Goal: Information Seeking & Learning: Learn about a topic

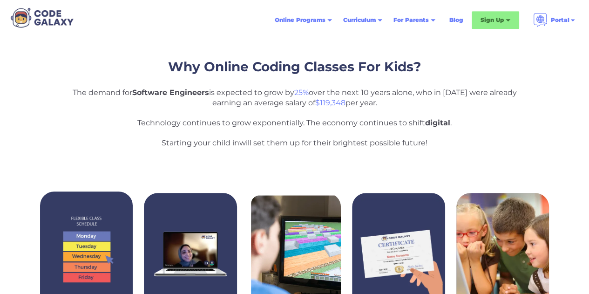
drag, startPoint x: 94, startPoint y: 91, endPoint x: 446, endPoint y: 149, distance: 356.7
click at [438, 149] on div "Why Online Coding Classes For Kids? The demand for Software Engineers is expect…" at bounding box center [294, 224] width 589 height 392
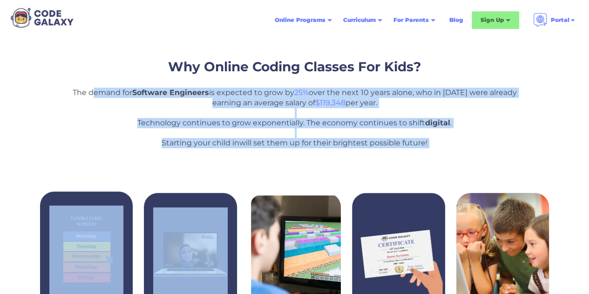
click at [487, 108] on p "The demand for Software Engineers is expected to grow by 25% over the next 10 y…" at bounding box center [295, 118] width 456 height 61
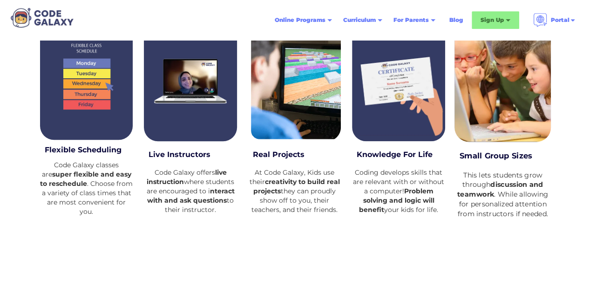
scroll to position [419, 0]
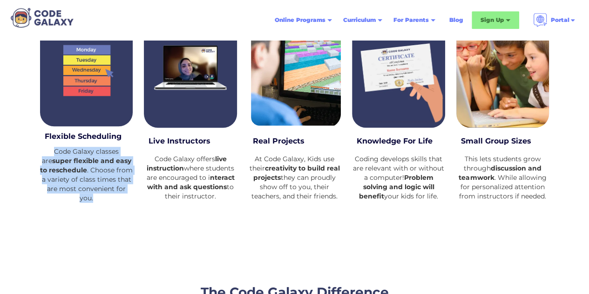
drag, startPoint x: 45, startPoint y: 155, endPoint x: 138, endPoint y: 193, distance: 100.0
click at [138, 193] on div "Flexible Scheduling Code Galaxy classes are super flexible and easy to reschedu…" at bounding box center [294, 120] width 520 height 230
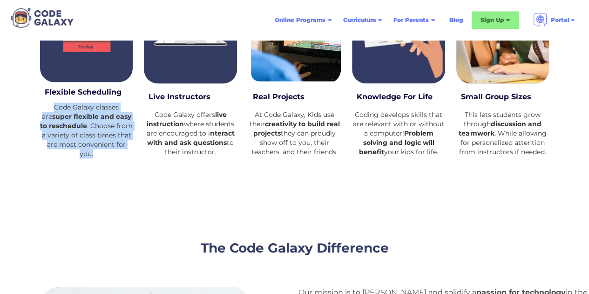
scroll to position [559, 0]
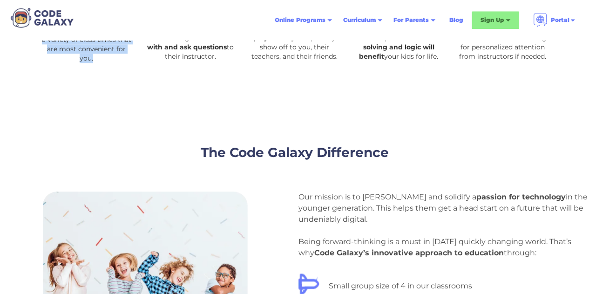
drag, startPoint x: 296, startPoint y: 186, endPoint x: 555, endPoint y: 250, distance: 267.1
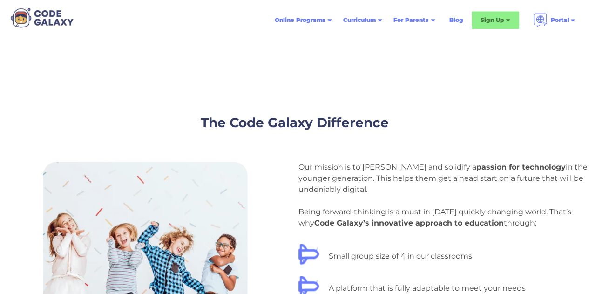
scroll to position [698, 0]
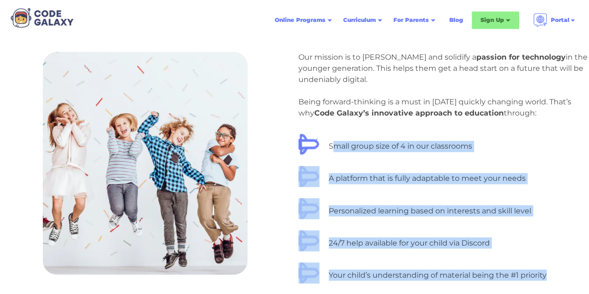
drag, startPoint x: 335, startPoint y: 142, endPoint x: 552, endPoint y: 274, distance: 253.8
click at [549, 273] on div "Small group size of 4 in our classrooms A platform that is fully adaptable to m…" at bounding box center [443, 208] width 291 height 149
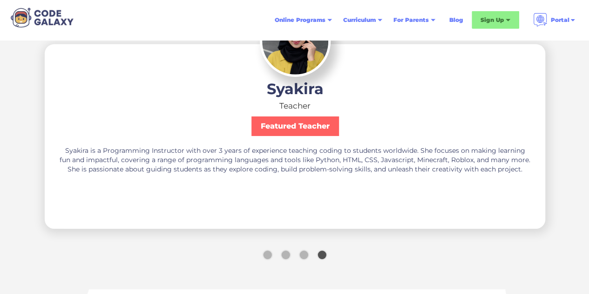
scroll to position [1490, 0]
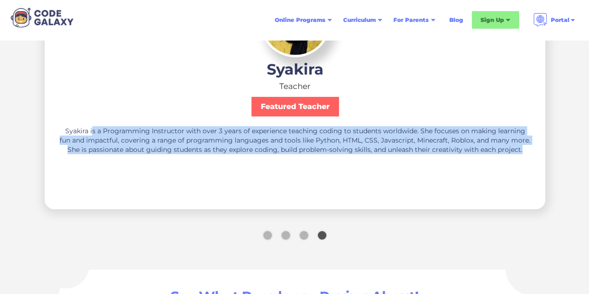
drag, startPoint x: 98, startPoint y: 132, endPoint x: 522, endPoint y: 176, distance: 426.4
click at [550, 177] on div "Syakira Teacher Featured Teacher [PERSON_NAME] is a Programming Instructor with…" at bounding box center [294, 85] width 589 height 263
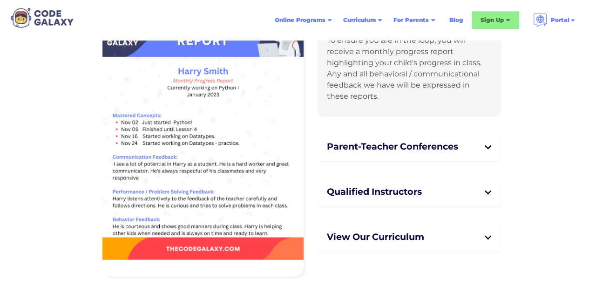
scroll to position [2095, 0]
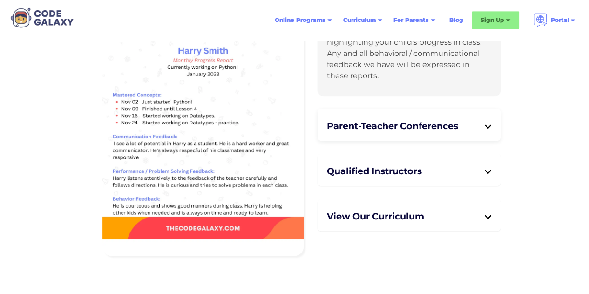
click at [497, 129] on div "Parent-Teacher Conferences Parents are encouraged to schedule monthly conferenc…" at bounding box center [409, 124] width 183 height 32
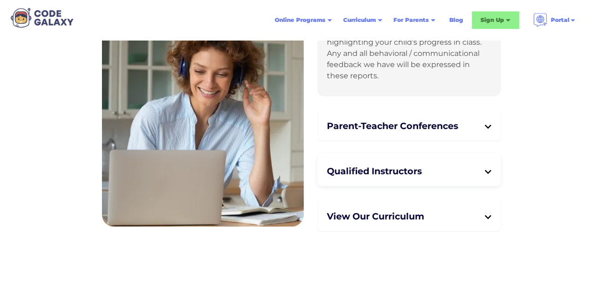
click at [483, 166] on div "Qualified Instructors" at bounding box center [409, 171] width 165 height 20
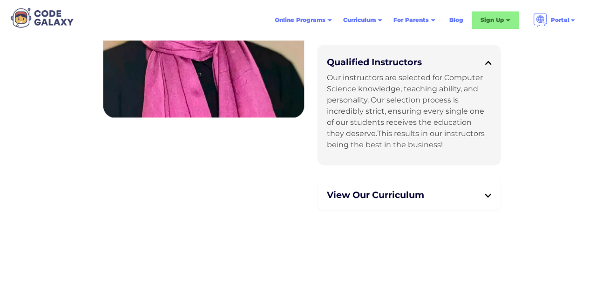
scroll to position [2235, 0]
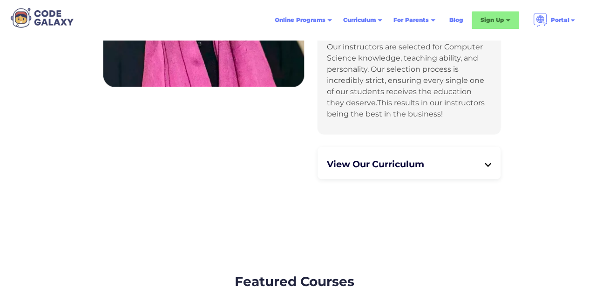
click at [477, 169] on h5 "View Our Curriculum" at bounding box center [406, 163] width 158 height 11
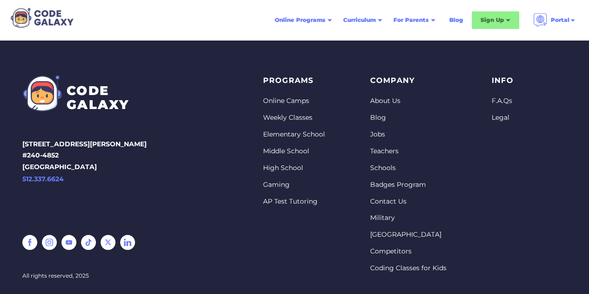
scroll to position [3917, 0]
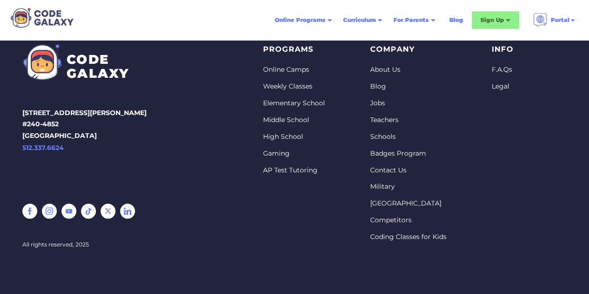
click at [304, 116] on link "Middle School" at bounding box center [294, 119] width 62 height 9
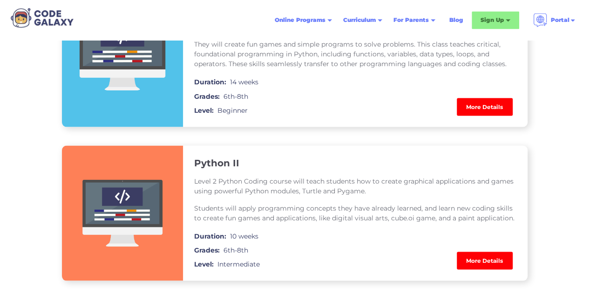
scroll to position [792, 0]
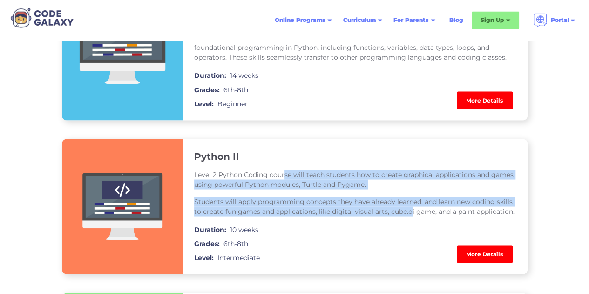
drag, startPoint x: 284, startPoint y: 175, endPoint x: 406, endPoint y: 216, distance: 128.7
click at [406, 216] on div "Level 2 Python Coding course will teach students how to create graphical applic…" at bounding box center [355, 192] width 322 height 61
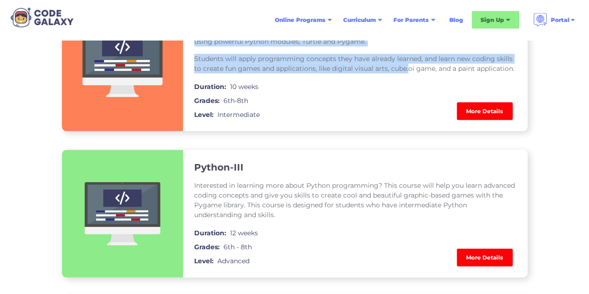
scroll to position [978, 0]
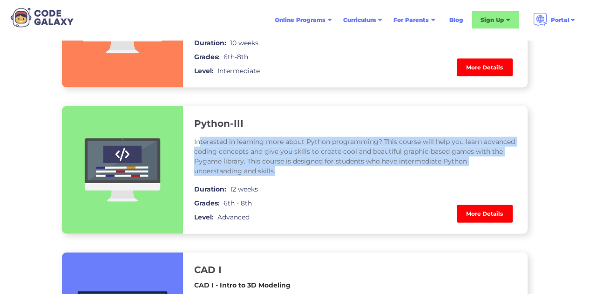
drag, startPoint x: 205, startPoint y: 140, endPoint x: 309, endPoint y: 171, distance: 108.3
click at [273, 175] on p "Interested in learning more about Python programming? This course will help you…" at bounding box center [355, 156] width 322 height 39
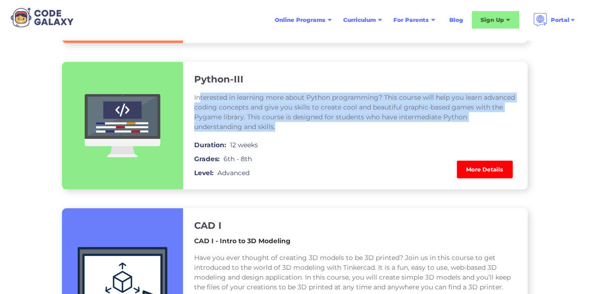
scroll to position [1117, 0]
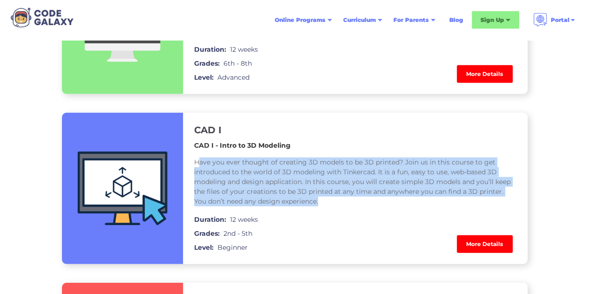
drag, startPoint x: 197, startPoint y: 162, endPoint x: 351, endPoint y: 203, distance: 158.6
click at [351, 203] on p "Have you ever thought of creating 3D models to be 3D printed? Join us in this c…" at bounding box center [355, 181] width 322 height 49
click at [294, 198] on p "Have you ever thought of creating 3D models to be 3D printed? Join us in this c…" at bounding box center [355, 181] width 322 height 49
drag, startPoint x: 193, startPoint y: 162, endPoint x: 434, endPoint y: 199, distance: 244.1
click at [434, 199] on div "CAD I CAD I - Intro to 3D Modeling Have you ever thought of creating 3D models …" at bounding box center [355, 188] width 345 height 151
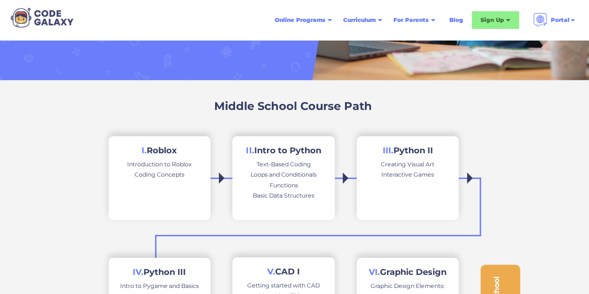
scroll to position [0, 0]
